Goal: Contribute content: Add original content to the website for others to see

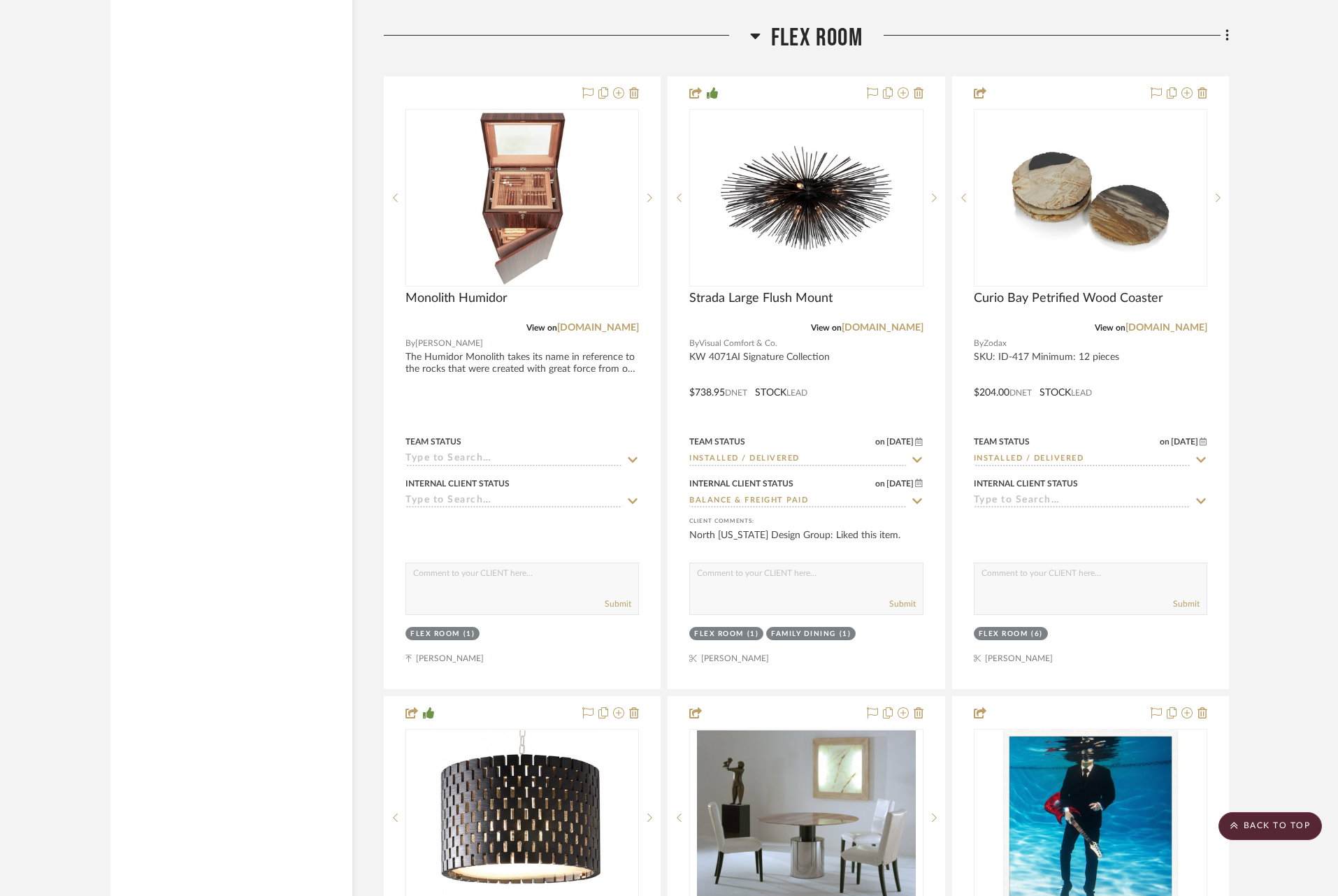
click at [1227, 29] on icon at bounding box center [1226, 35] width 3 height 12
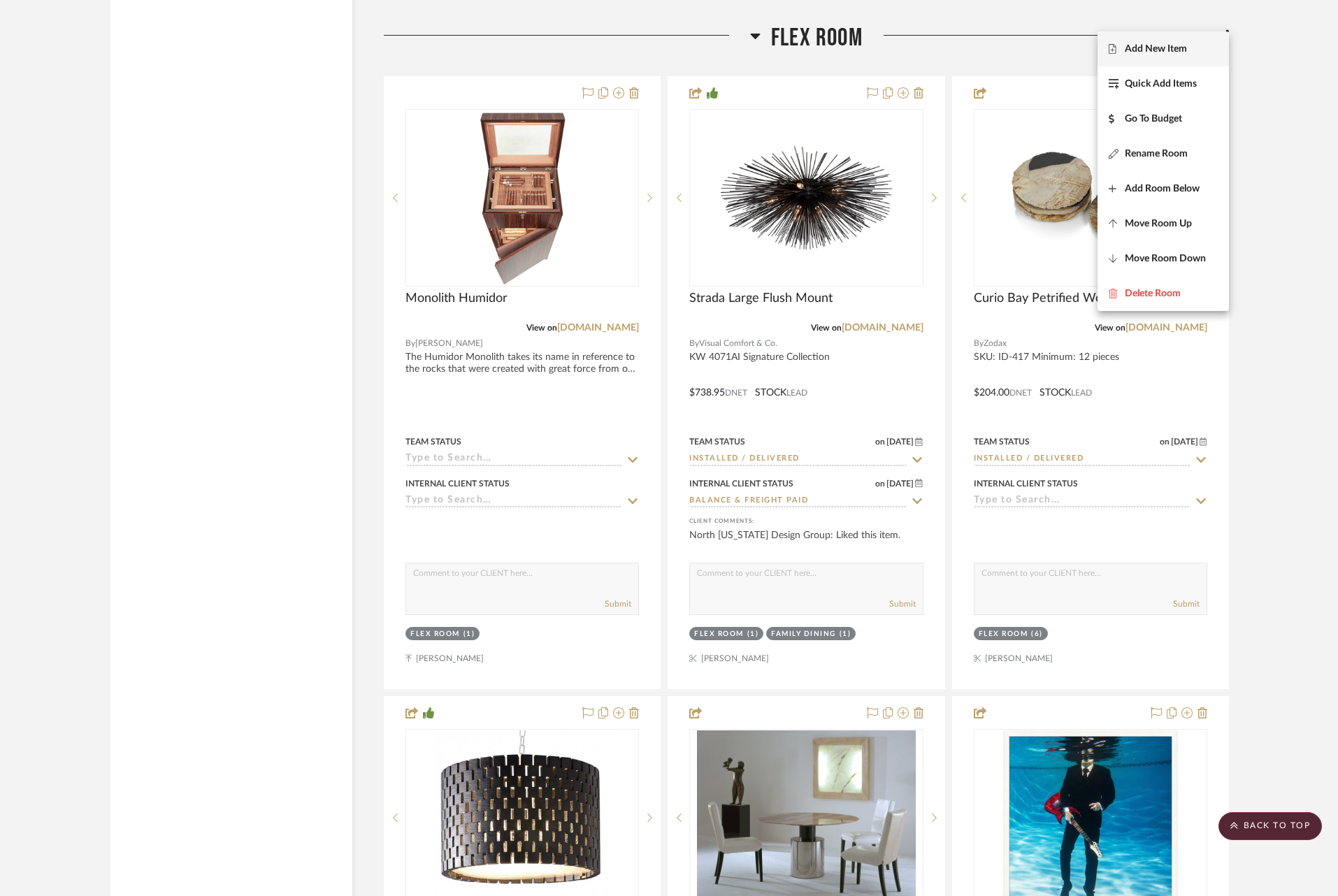
click at [1146, 60] on button "Add New Item" at bounding box center [1162, 49] width 131 height 35
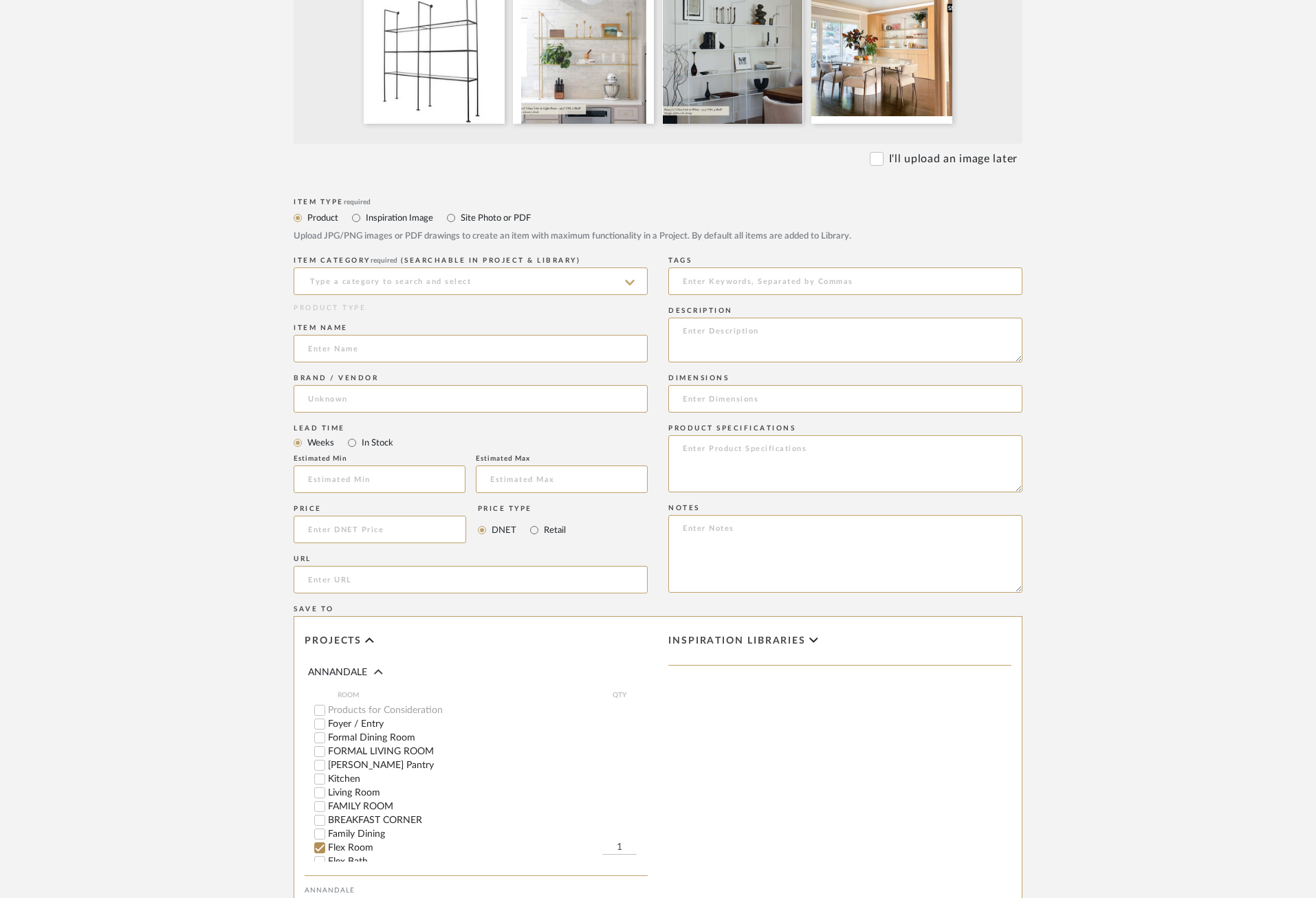
scroll to position [435, 0]
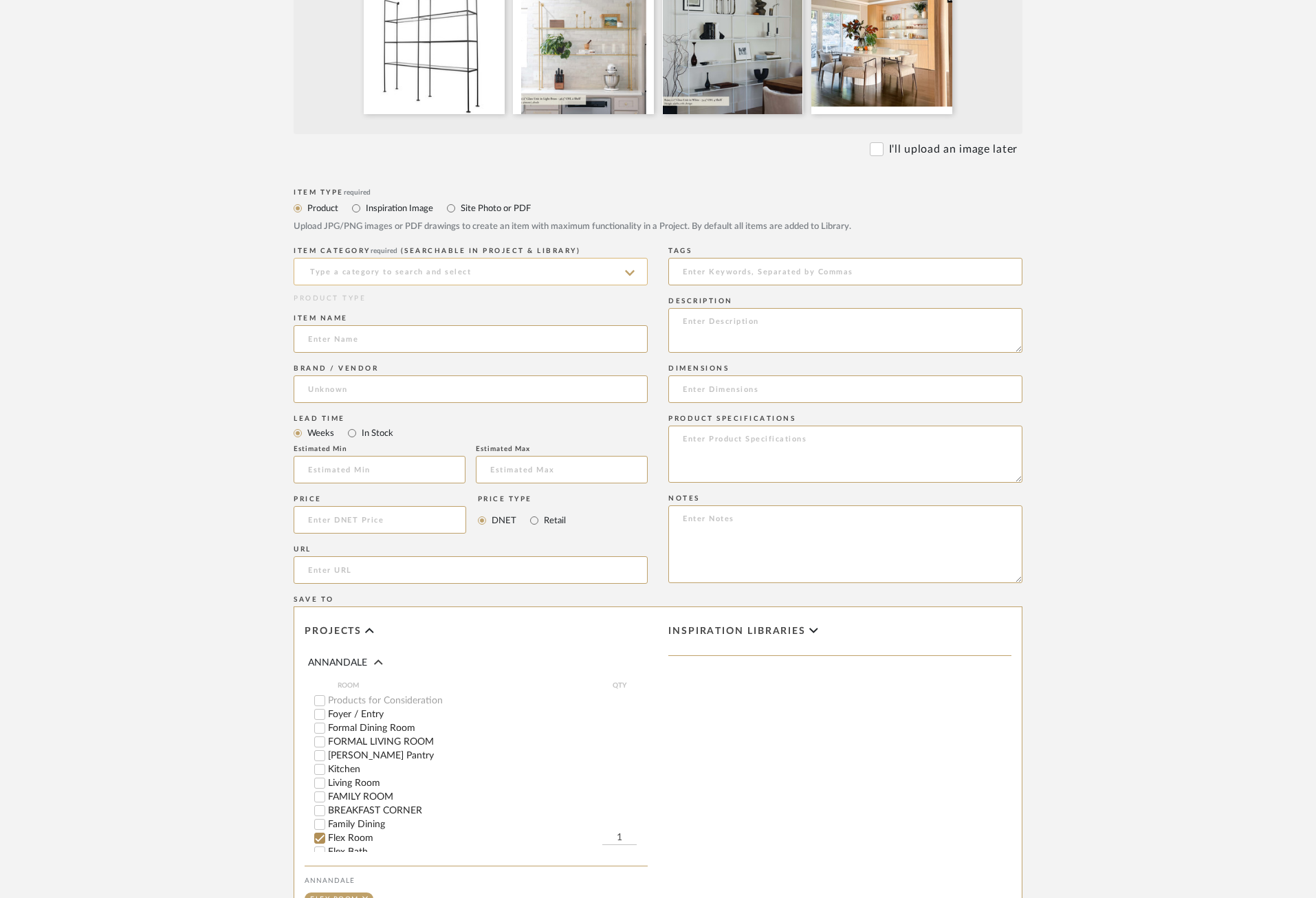
click at [364, 272] on input at bounding box center [470, 272] width 354 height 28
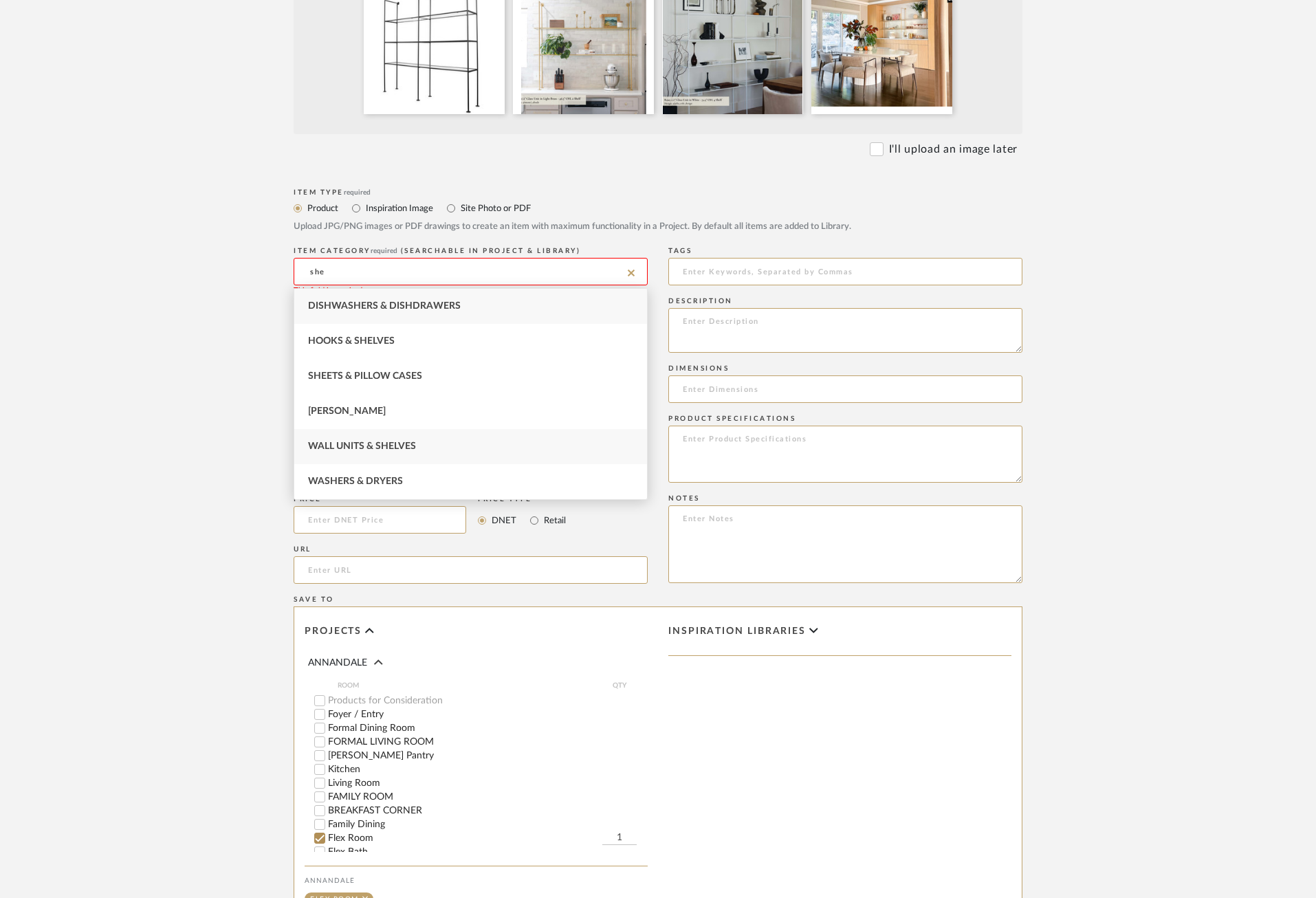
click at [393, 446] on span "Wall Units & Shelves" at bounding box center [362, 446] width 108 height 10
type input "Wall Units & Shelves"
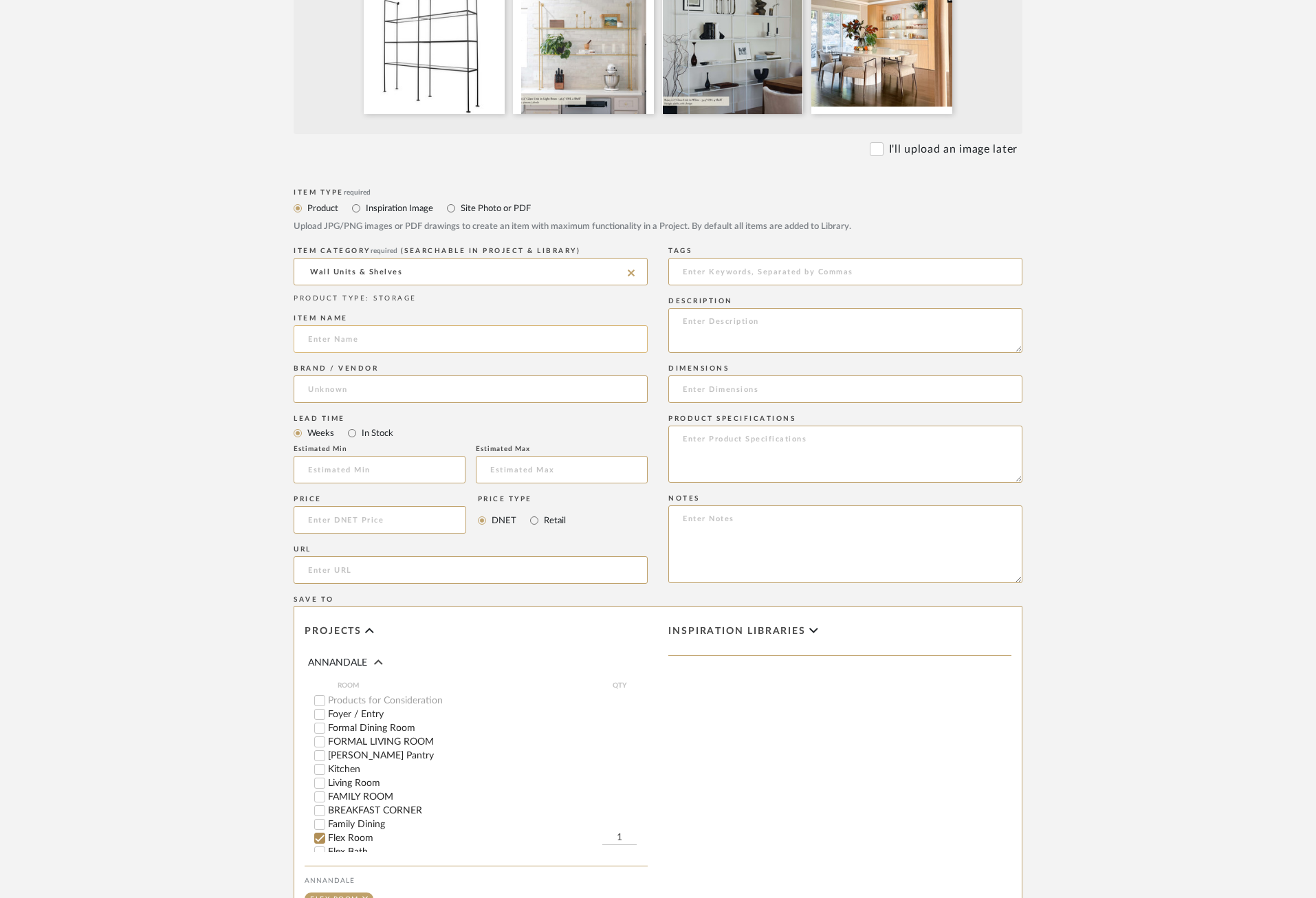
click at [368, 336] on input at bounding box center [470, 339] width 354 height 28
type input "Roux Shelving Unit"
click at [527, 390] on input at bounding box center [470, 389] width 354 height 28
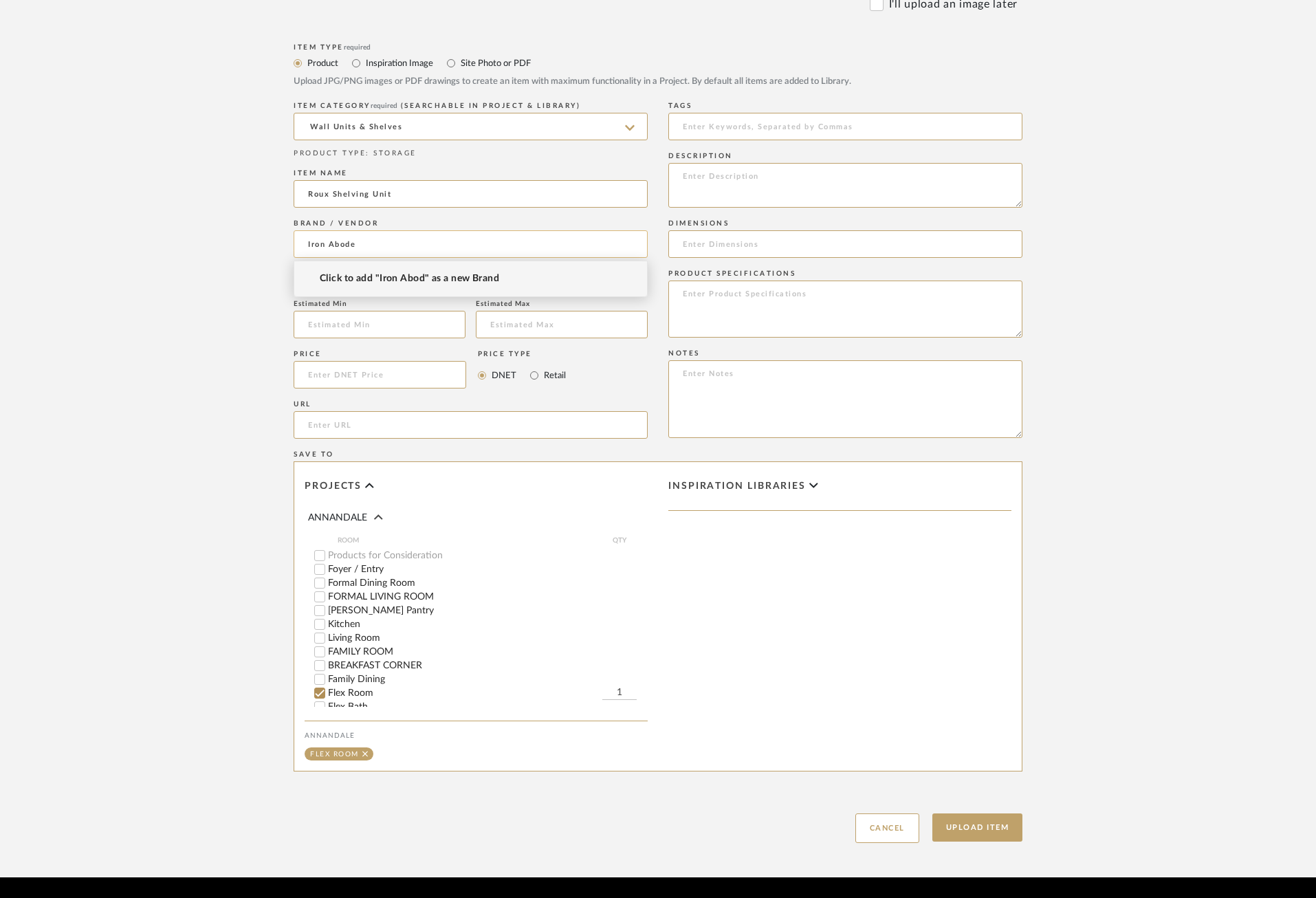
scroll to position [578, 0]
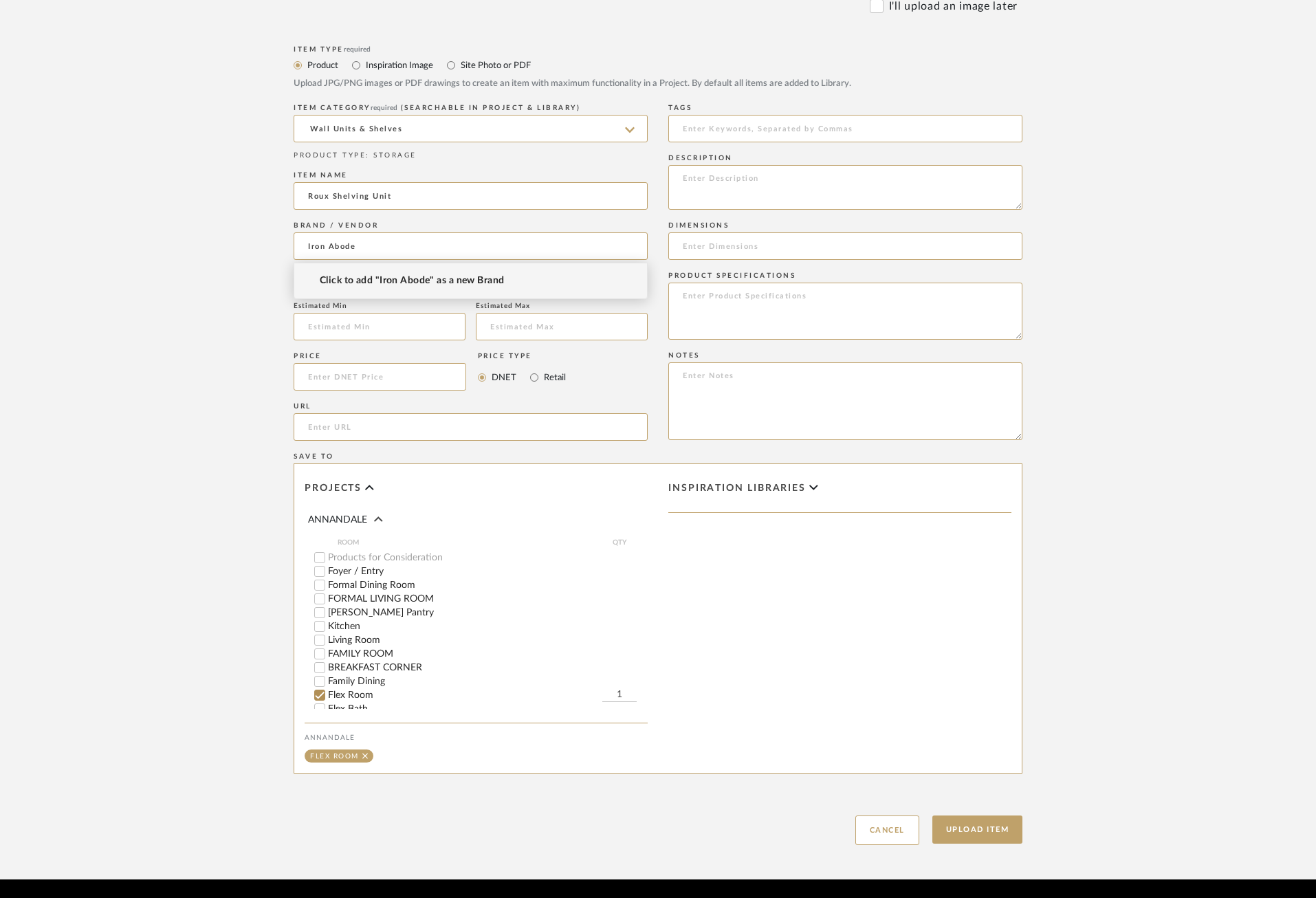
type input "Iron Abode"
click at [358, 285] on span "Click to add "Iron Abode" as a new Brand" at bounding box center [412, 281] width 185 height 12
click at [372, 380] on input at bounding box center [379, 376] width 172 height 28
type input "$1,188.00"
click at [535, 375] on input "Retail" at bounding box center [534, 377] width 16 height 16
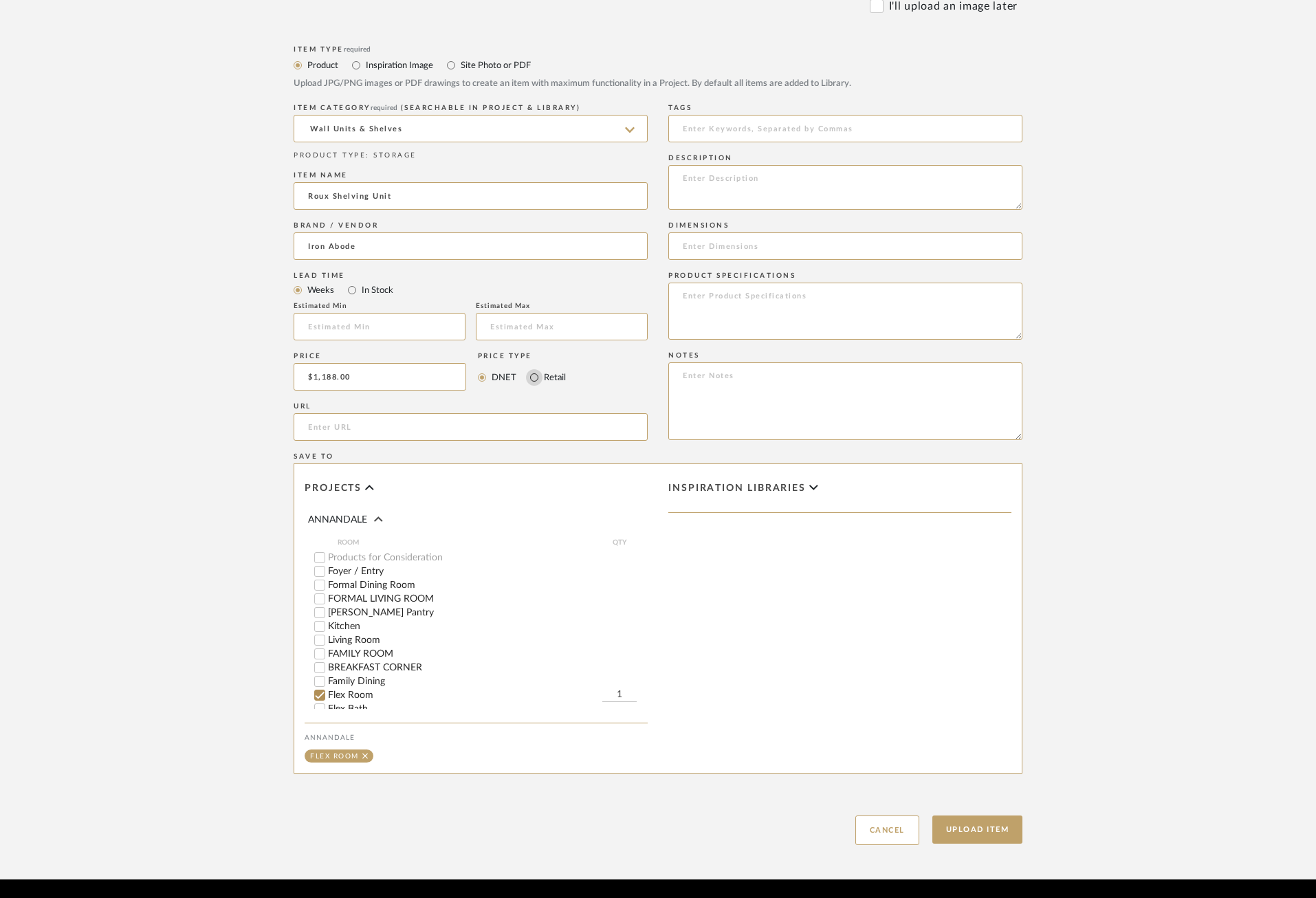
radio input "true"
click at [473, 420] on input "url" at bounding box center [470, 427] width 354 height 28
paste input "[URL][DOMAIN_NAME]"
type input "[URL][DOMAIN_NAME]"
click at [373, 325] on input at bounding box center [379, 326] width 172 height 28
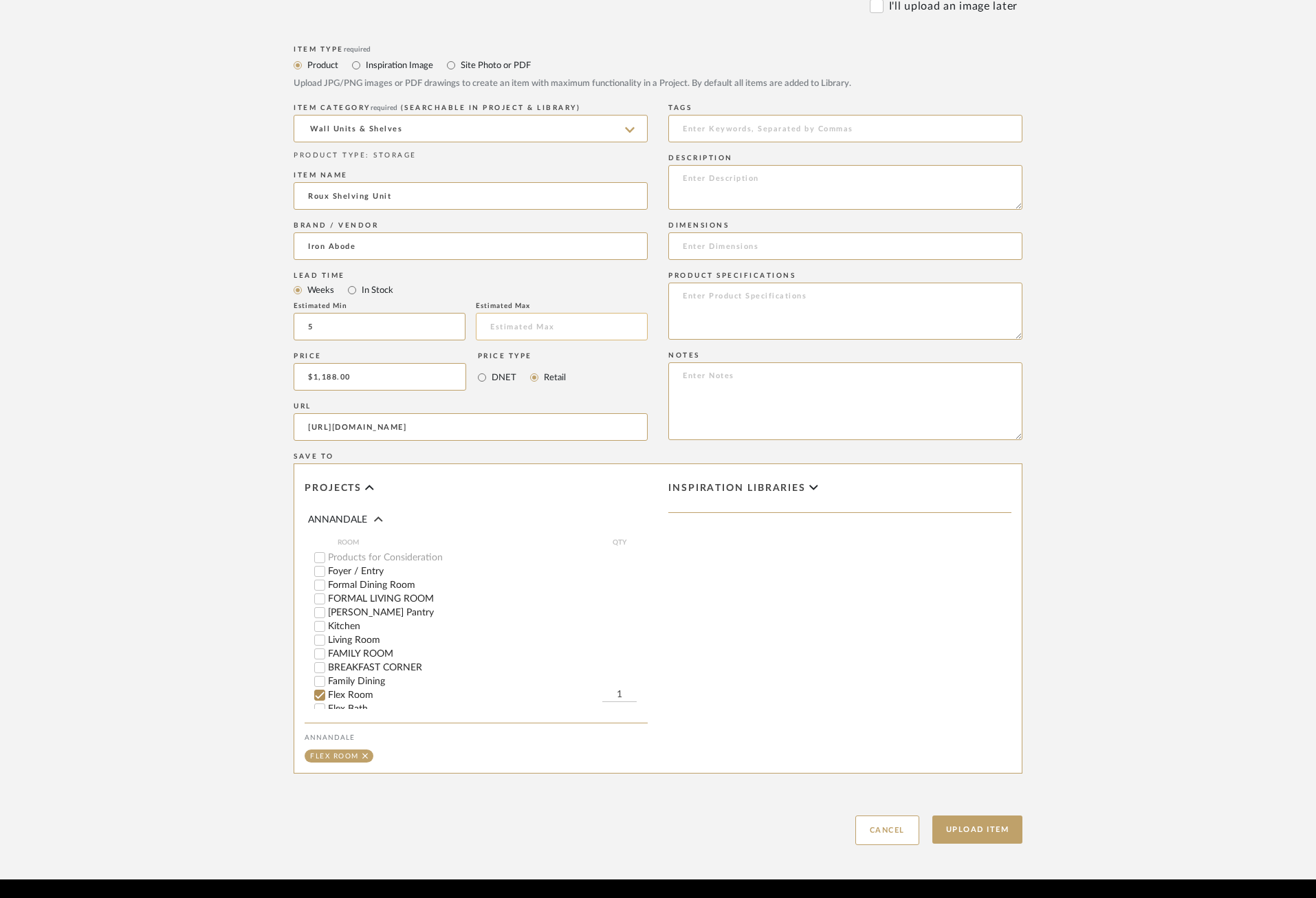
type input "5"
click at [497, 331] on input "text" at bounding box center [562, 326] width 172 height 28
type input "6"
click at [658, 362] on div "Item Type required Product Inspiration Image Site Photo or PDF Upload JPG/PNG i…" at bounding box center [658, 443] width 729 height 803
click at [838, 325] on textarea at bounding box center [844, 311] width 354 height 57
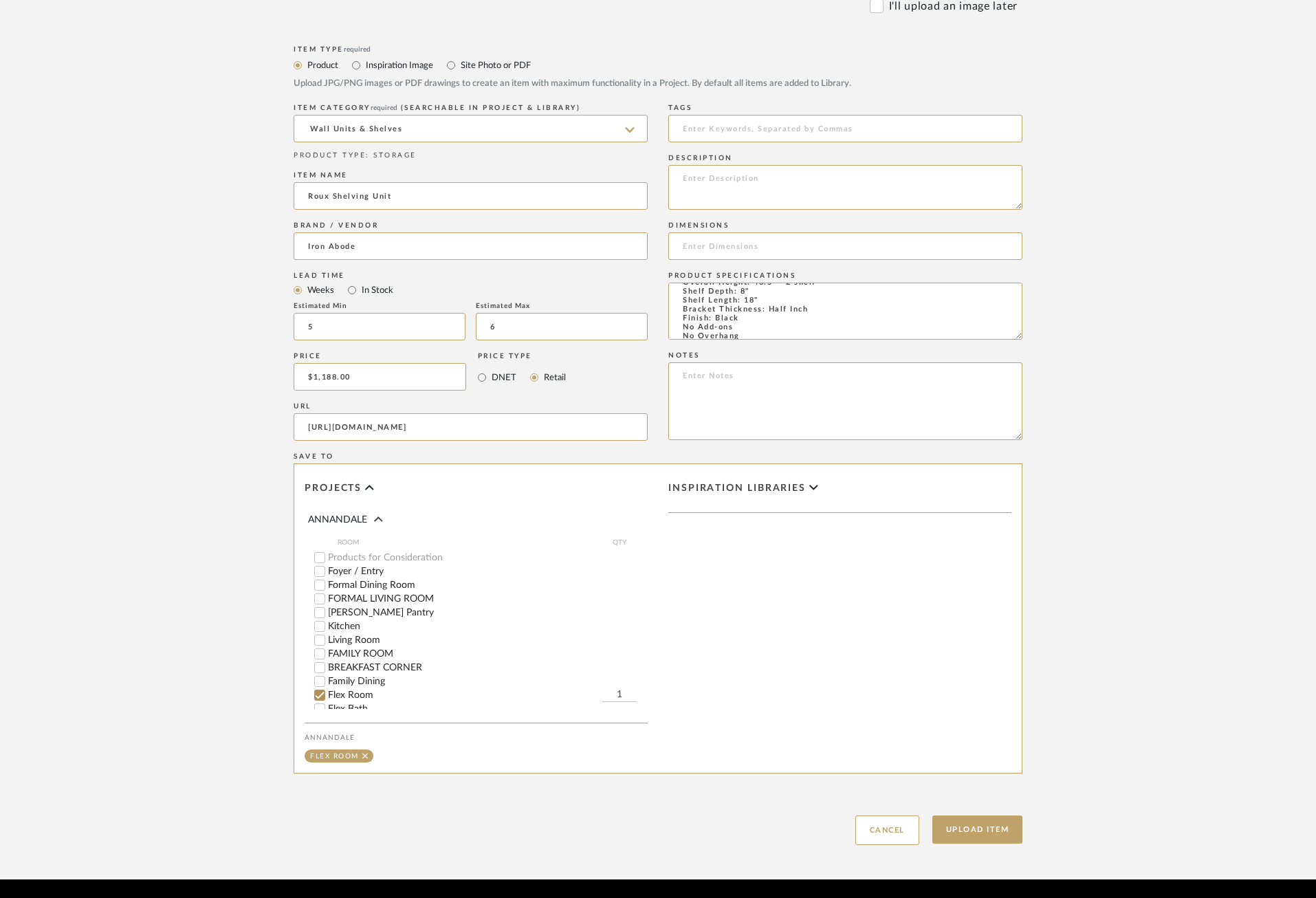
scroll to position [31, 0]
type textarea "Shelf Type: Glass Overall Height: 46.5" - 2 shelf Shelf Depth: 8" Shelf Length:…"
type input "4"
click at [805, 186] on textarea at bounding box center [844, 188] width 354 height 45
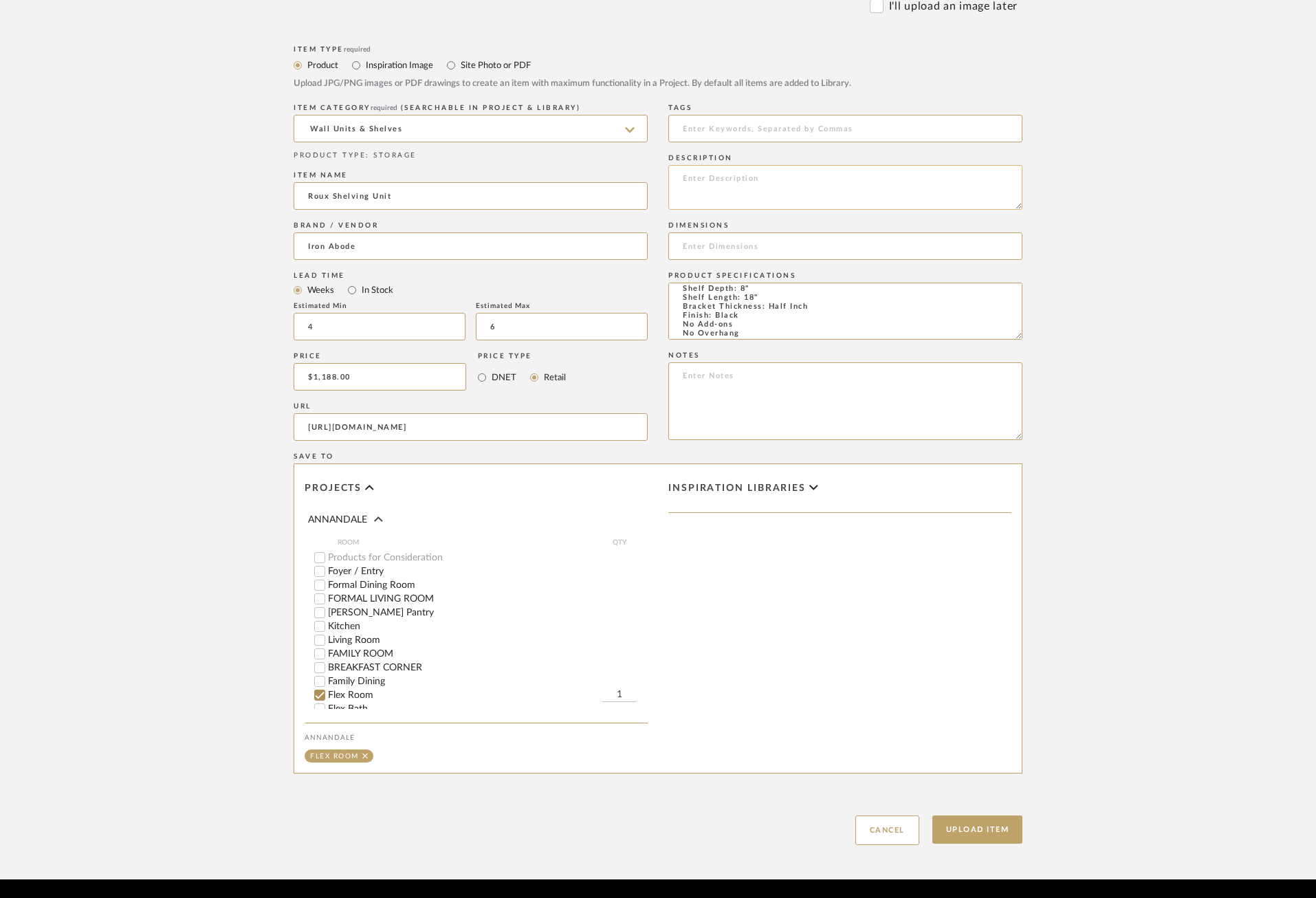
paste textarea "Handcrafted out of round steel, our standing Roux Shelving Unit brings a tradit…"
type textarea "Handcrafted out of round steel, our standing Roux Shelving Unit brings a tradit…"
click at [702, 237] on input at bounding box center [844, 247] width 354 height 28
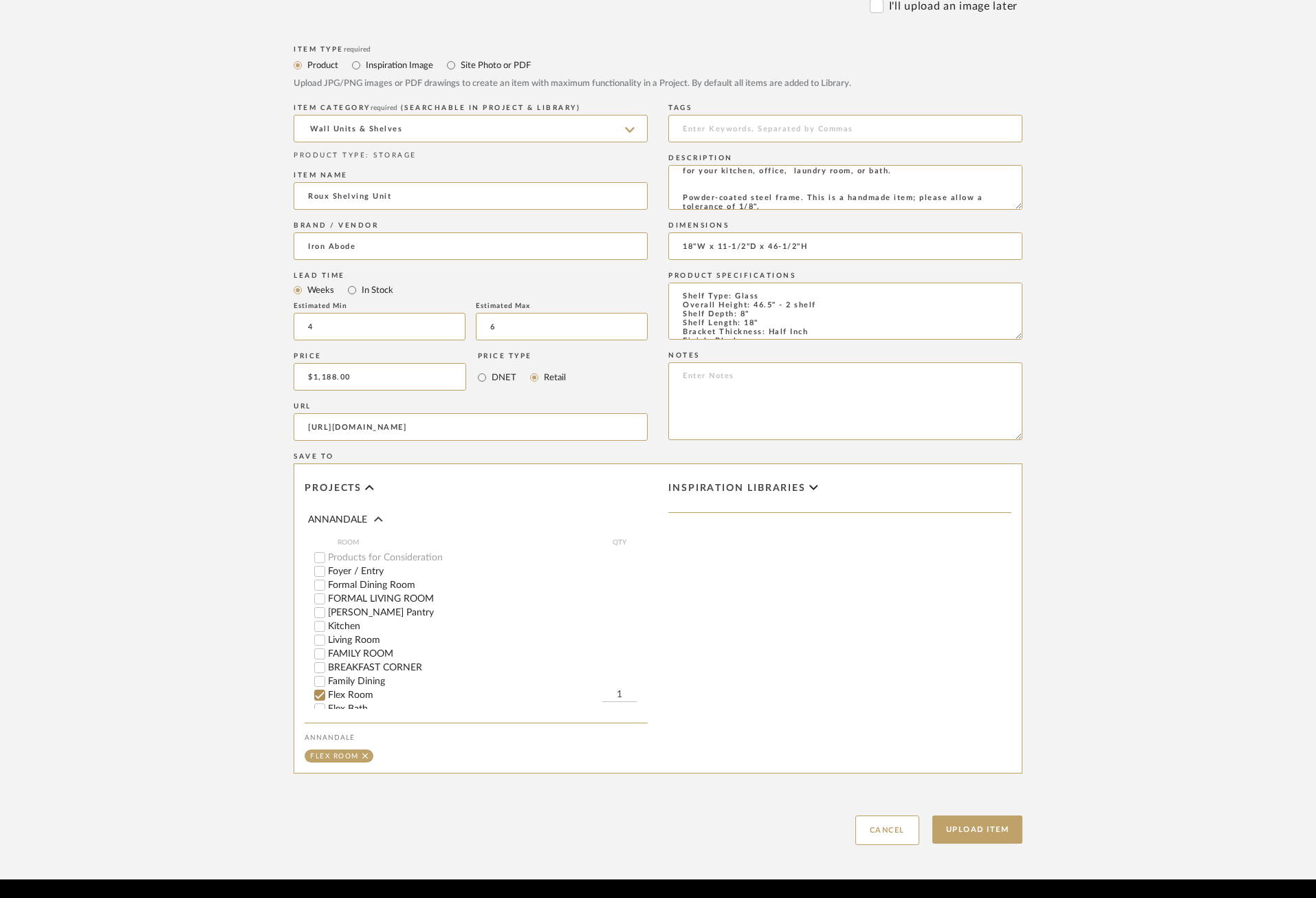
type input "18"W x 11-1/2"D x 46-1/2"H"
click at [1172, 408] on upload-items "Create new item in ANNANDALE Upload photos, documents or PDFs, or select below …" at bounding box center [658, 200] width 1316 height 1358
click at [965, 829] on button "Upload Item" at bounding box center [977, 829] width 91 height 29
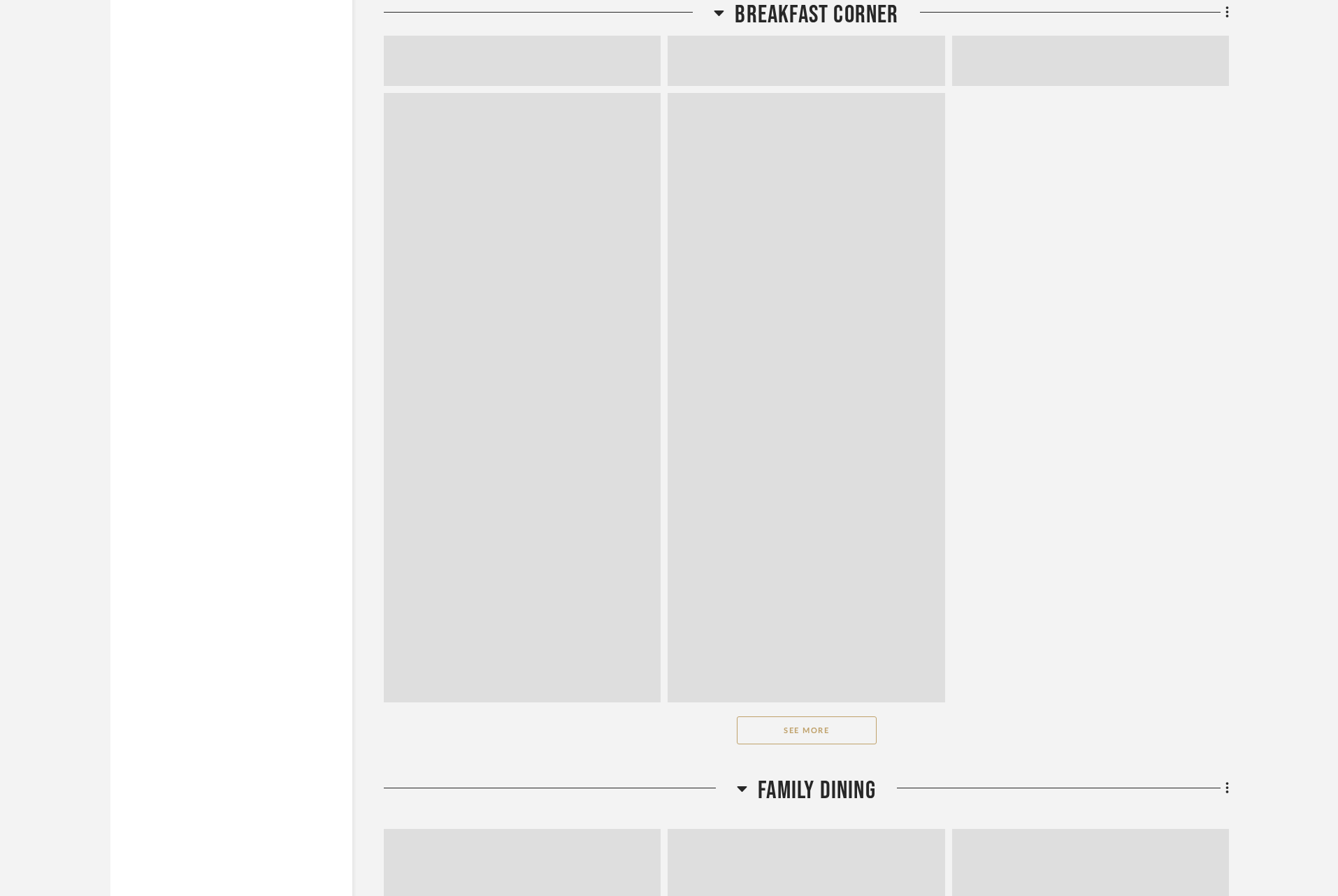
scroll to position [17370, 0]
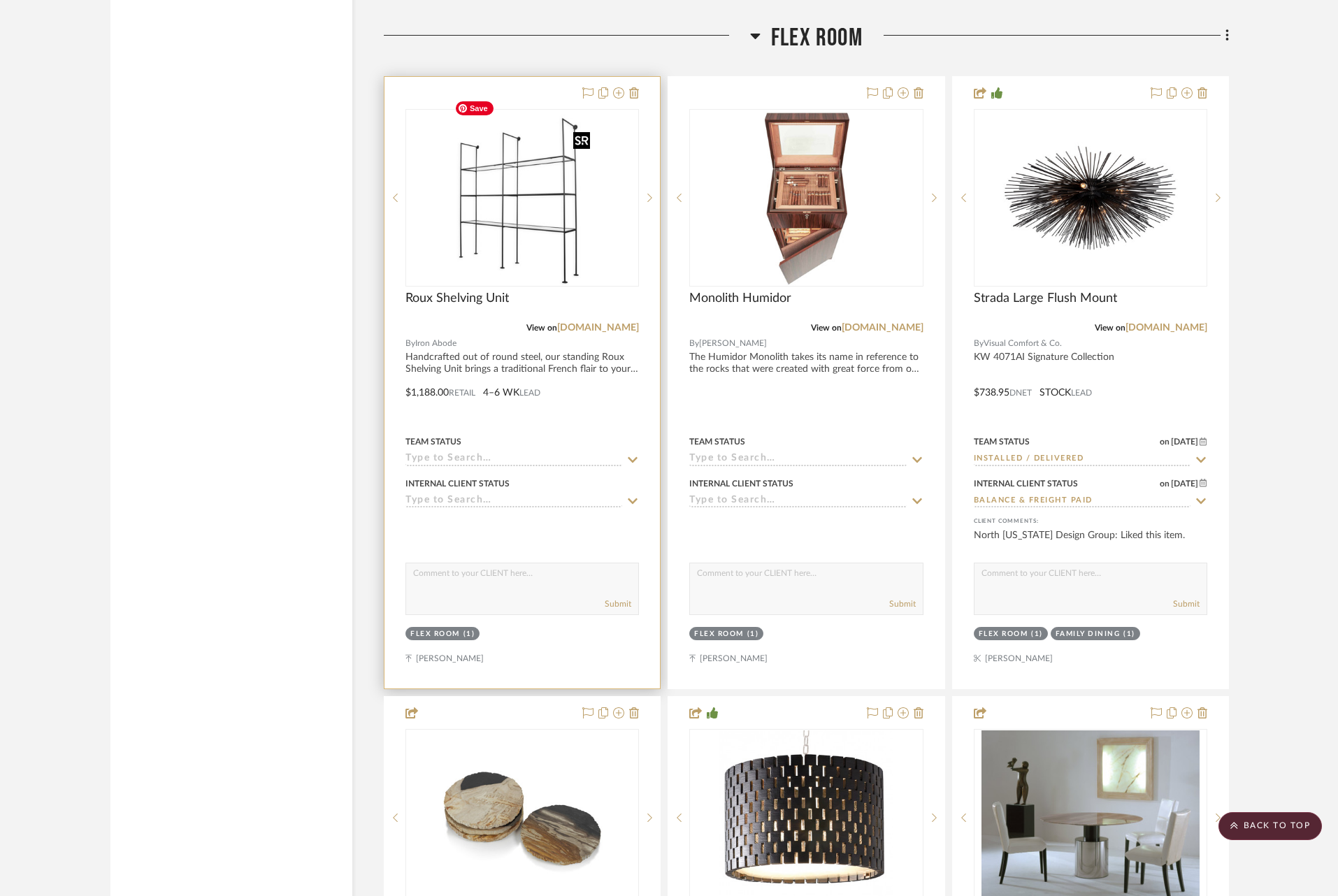
click at [0, 0] on img at bounding box center [0, 0] width 0 height 0
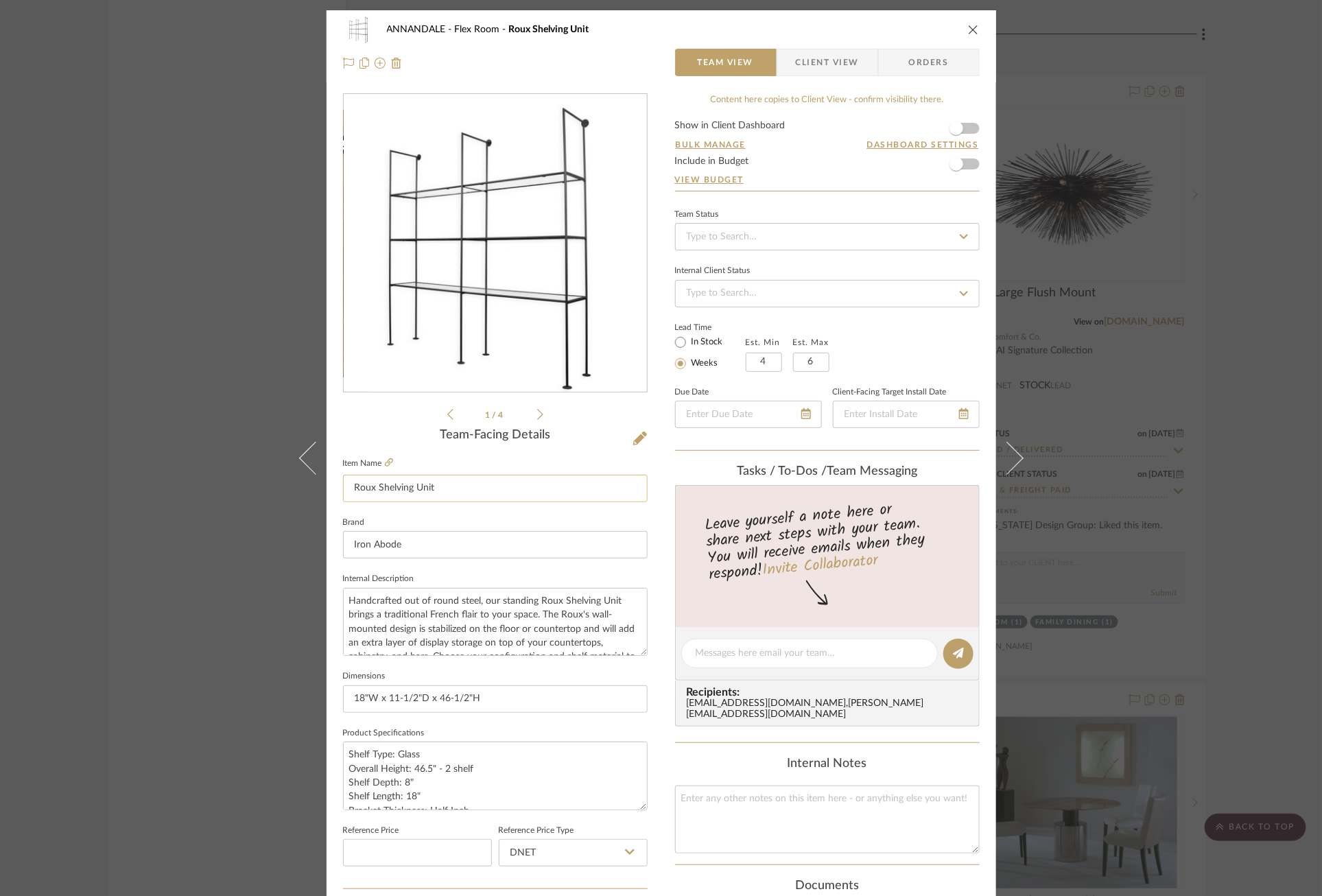
scroll to position [376, 0]
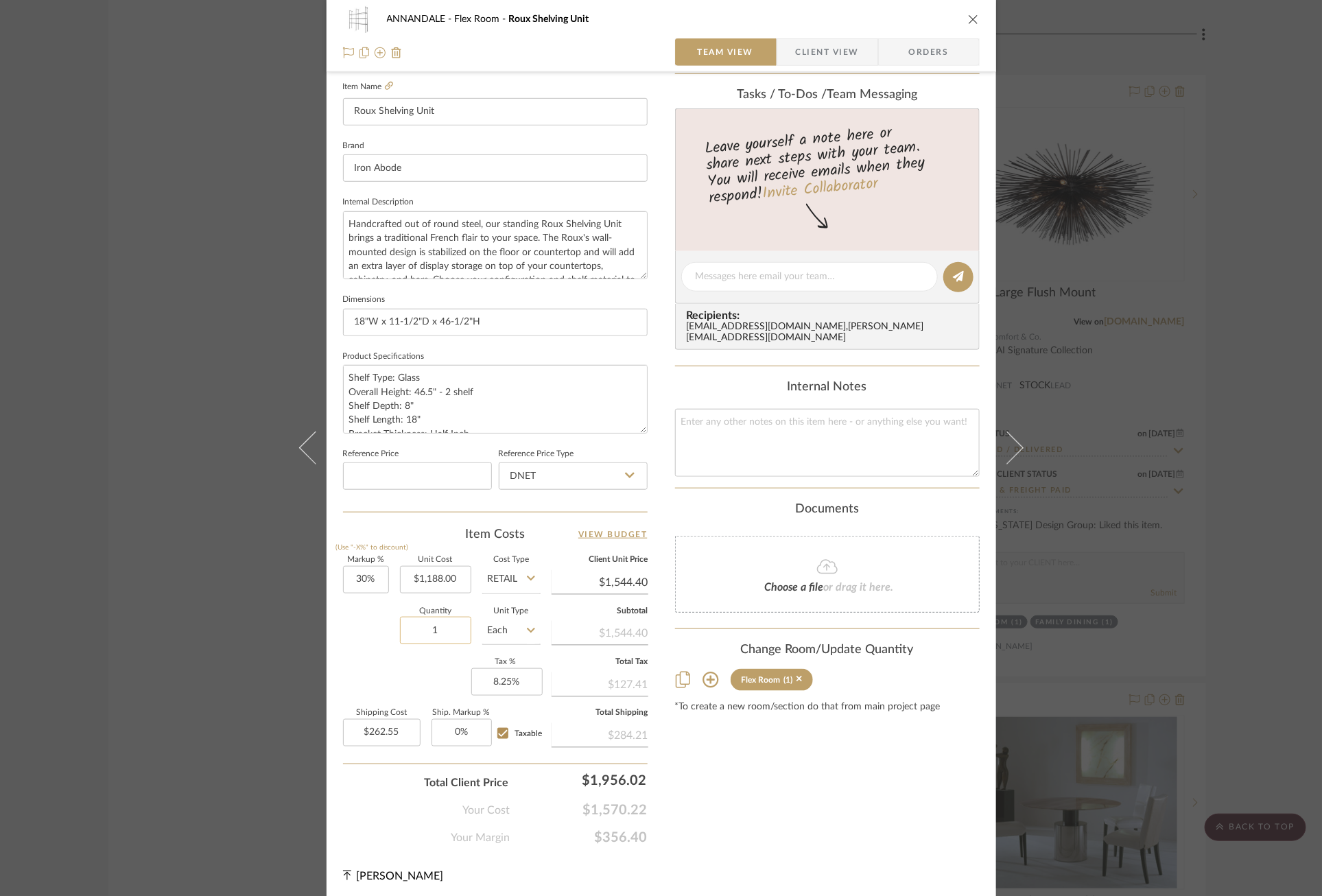
click at [435, 618] on input "1" at bounding box center [435, 630] width 72 height 28
click at [435, 631] on input "1" at bounding box center [435, 630] width 72 height 28
type input "2"
click at [432, 659] on div "Markup % (Use "-X%" to discount) 30% Unit Cost $1,188.00 Cost Type Retail Clien…" at bounding box center [495, 656] width 305 height 200
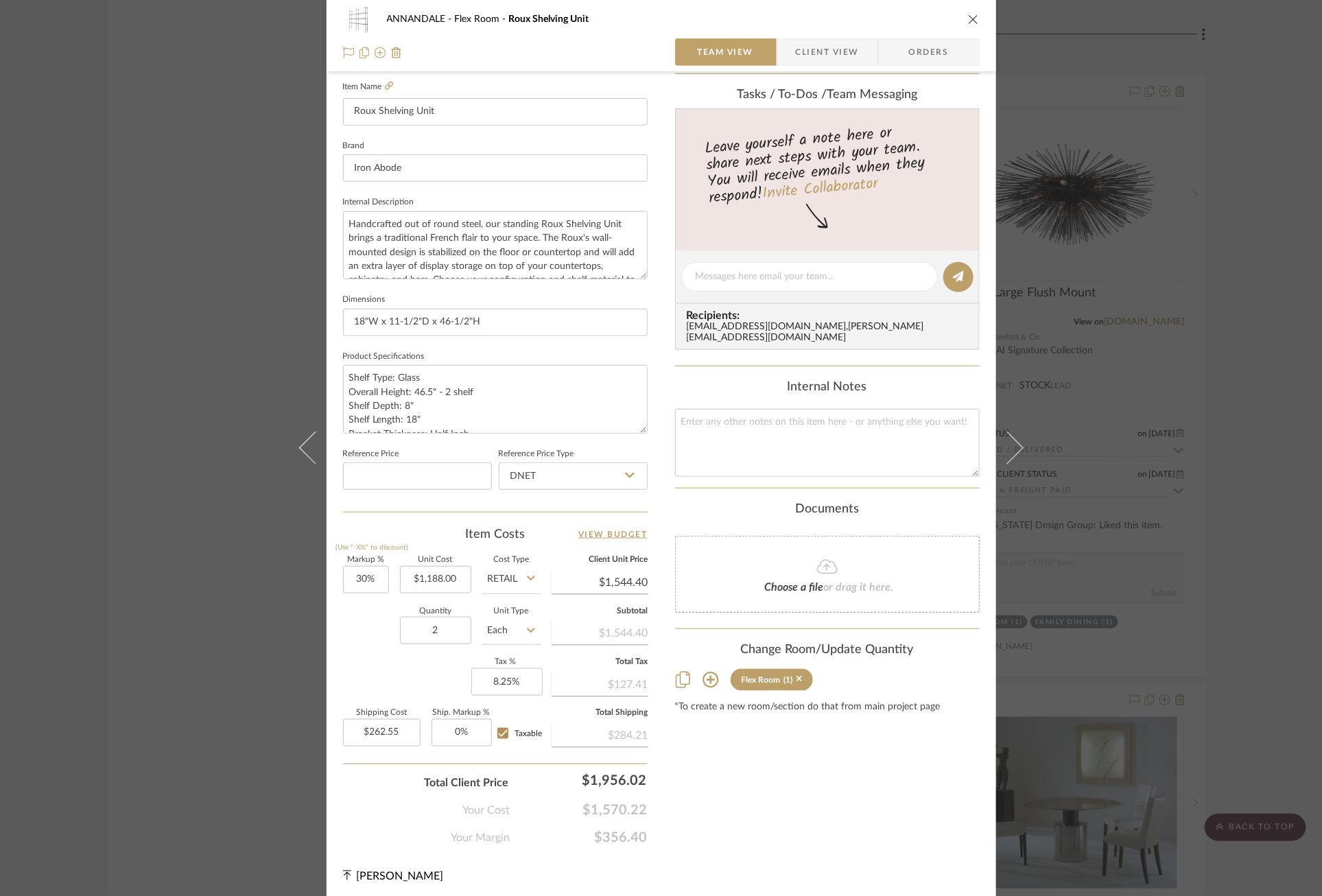
type input "$525.10"
click at [202, 581] on div "ANNANDALE Flex Room Roux Shelving Unit Team View Client View Orders 1 / 4 Team-…" at bounding box center [661, 448] width 1322 height 896
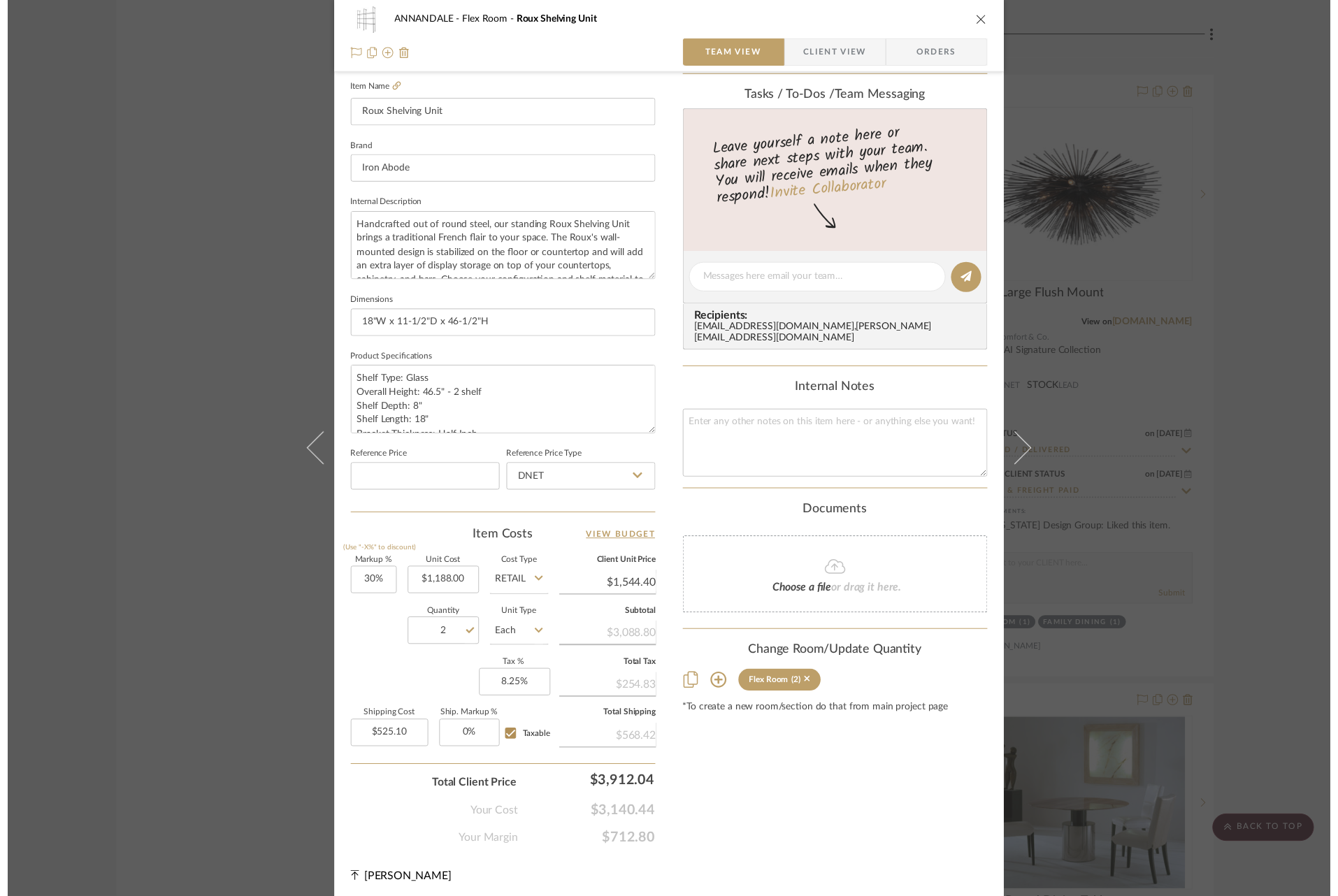
scroll to position [17370, 0]
